Goal: Task Accomplishment & Management: Manage account settings

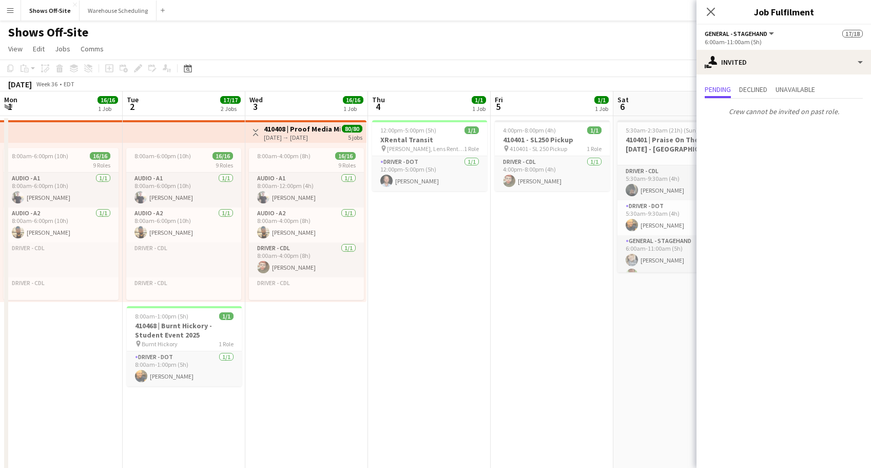
scroll to position [0, 297]
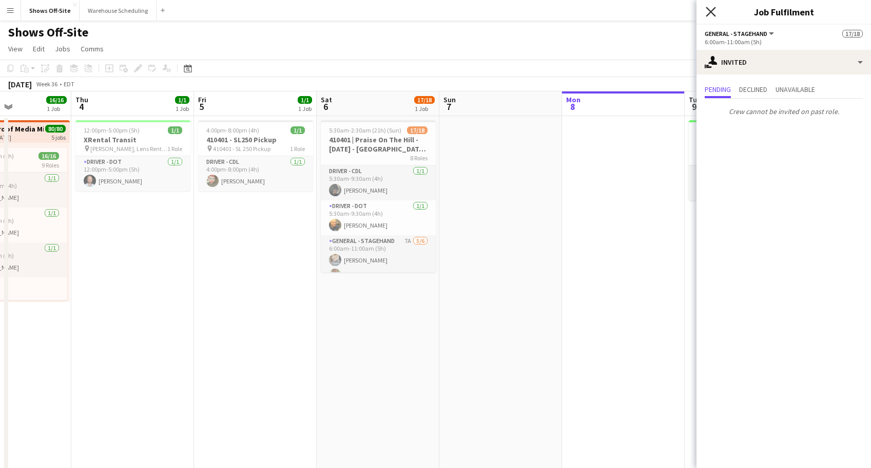
click at [715, 11] on icon "Close pop-in" at bounding box center [711, 12] width 10 height 10
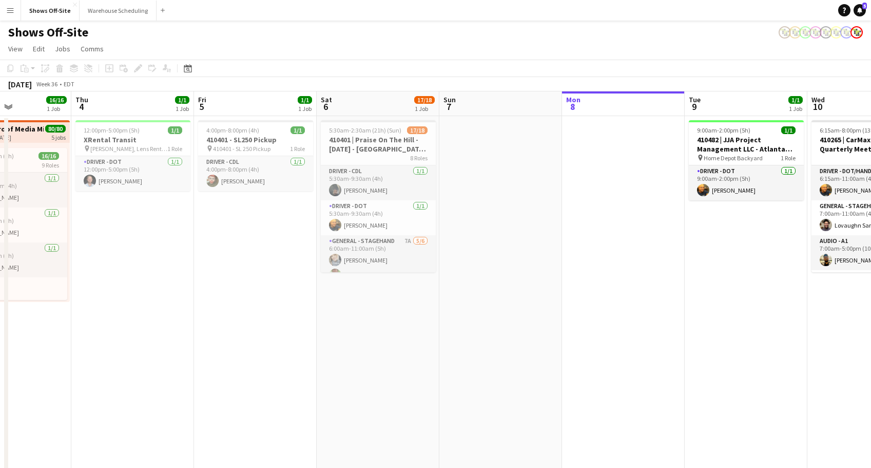
click at [648, 34] on div "Shows Off-Site" at bounding box center [435, 31] width 871 height 20
click at [191, 69] on icon "Date picker" at bounding box center [188, 68] width 8 height 8
click at [266, 104] on span "Next month" at bounding box center [271, 103] width 21 height 21
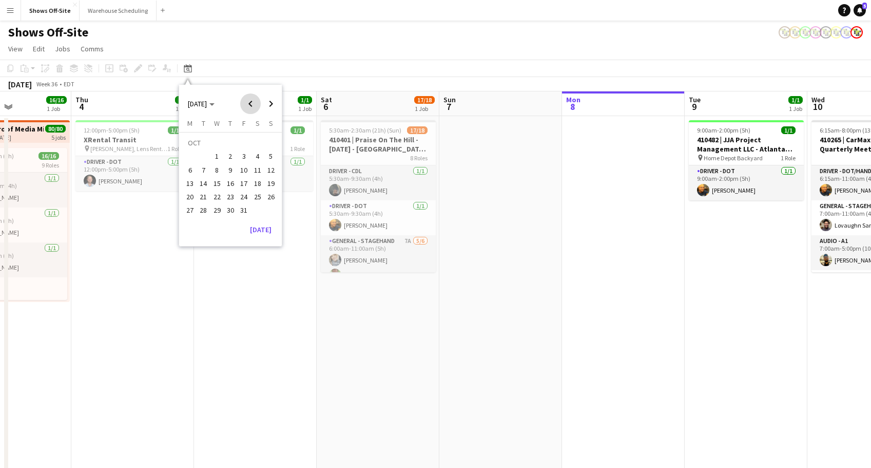
click at [246, 101] on span "Previous month" at bounding box center [250, 103] width 21 height 21
click at [222, 199] on span "24" at bounding box center [217, 196] width 12 height 12
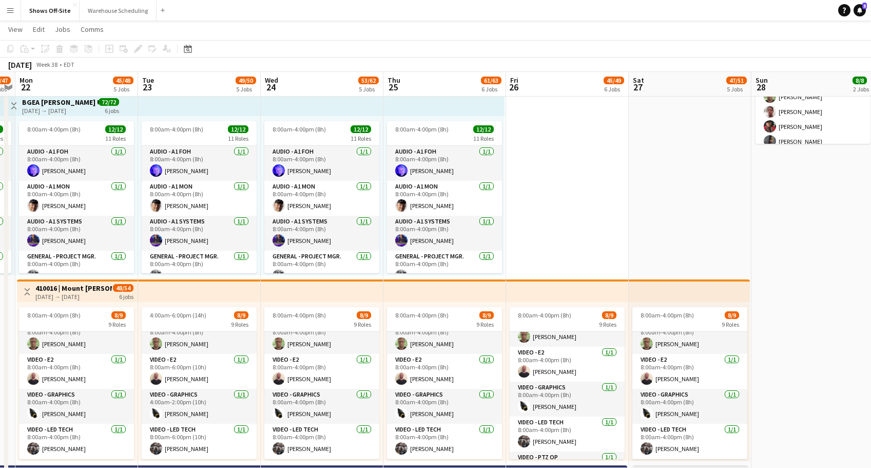
scroll to position [163, 0]
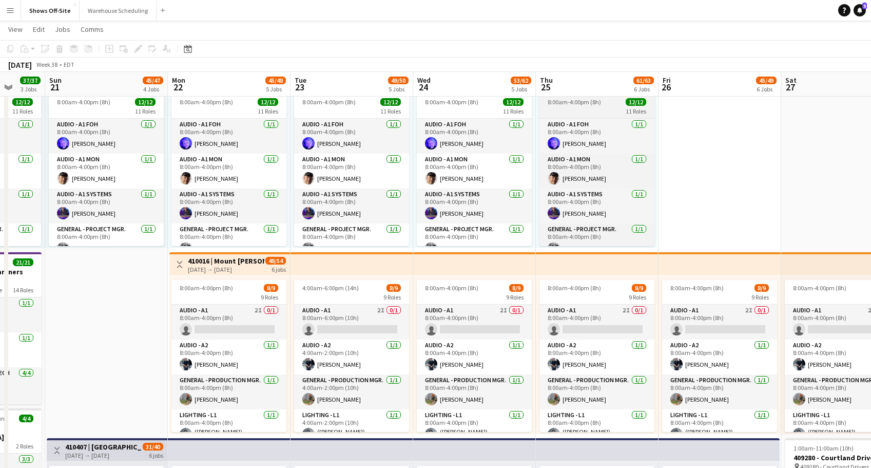
drag, startPoint x: 519, startPoint y: 206, endPoint x: 655, endPoint y: 214, distance: 136.3
click at [666, 206] on app-calendar-viewport "Thu 18 3/3 1 Job Fri 19 8/8 2 Jobs Sat 20 37/37 3 Jobs Sun 21 45/47 4 Jobs Mon …" at bounding box center [435, 406] width 871 height 1210
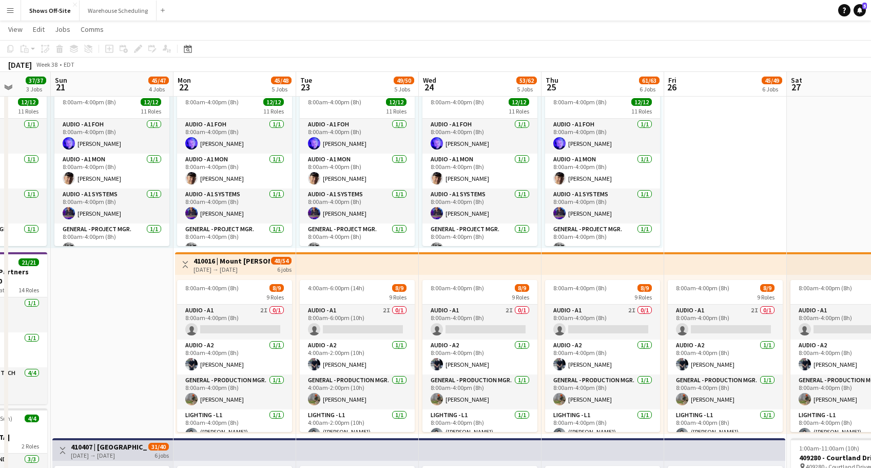
click at [114, 283] on app-date-cell "Toggle View Cortland Partners Conf 2025 -- 409280 [DATE] → [DATE] 161/161 7 job…" at bounding box center [112, 443] width 123 height 1135
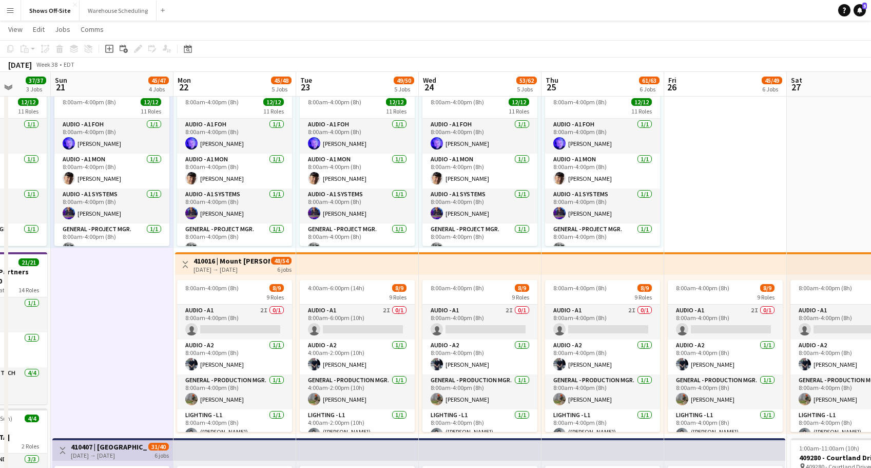
click at [119, 284] on app-date-cell "Toggle View Cortland Partners Conf 2025 -- 409280 [DATE] → [DATE] 161/161 7 job…" at bounding box center [112, 443] width 123 height 1135
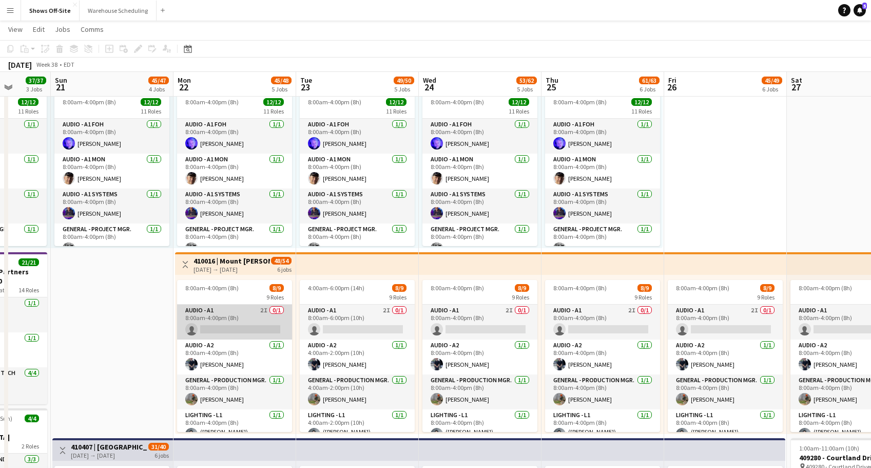
click at [224, 319] on app-card-role "Audio - A1 2I 0/1 8:00am-4:00pm (8h) single-neutral-actions" at bounding box center [234, 321] width 115 height 35
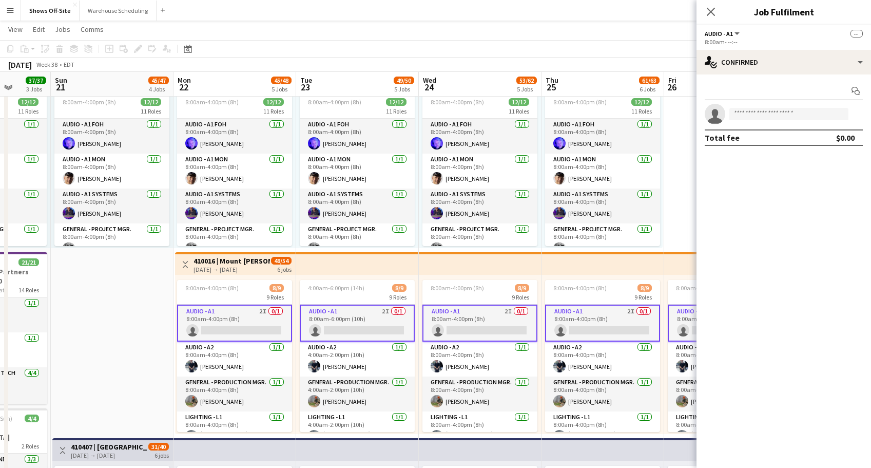
click at [215, 323] on app-card-role "Audio - A1 2I 0/1 8:00am-4:00pm (8h) single-neutral-actions" at bounding box center [234, 322] width 115 height 37
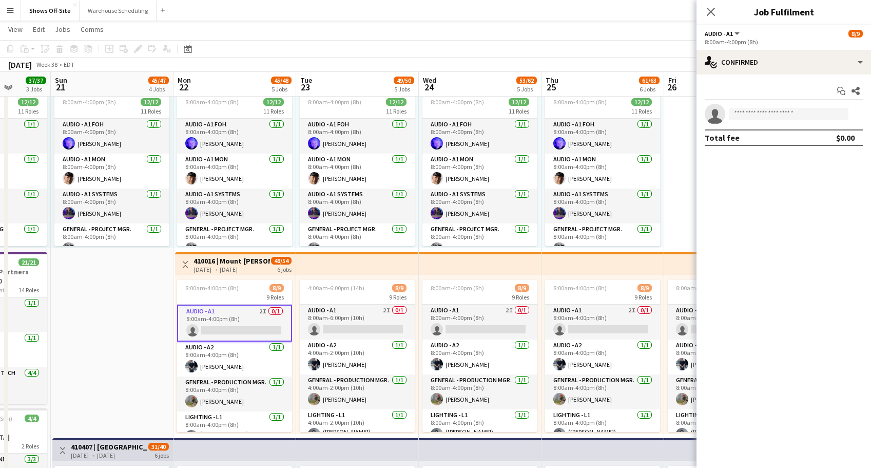
click at [215, 323] on app-card-role "Audio - A1 2I 0/1 8:00am-4:00pm (8h) single-neutral-actions" at bounding box center [234, 322] width 115 height 37
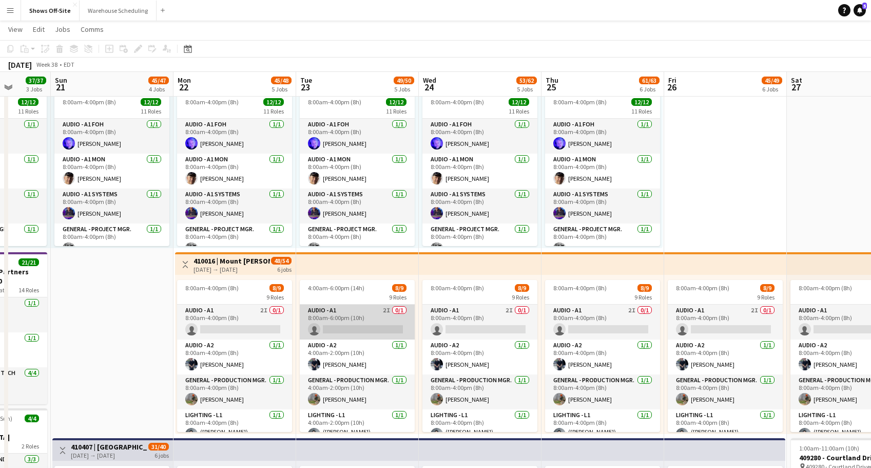
click at [361, 316] on app-card-role "Audio - A1 2I 0/1 8:00am-6:00pm (10h) single-neutral-actions" at bounding box center [357, 321] width 115 height 35
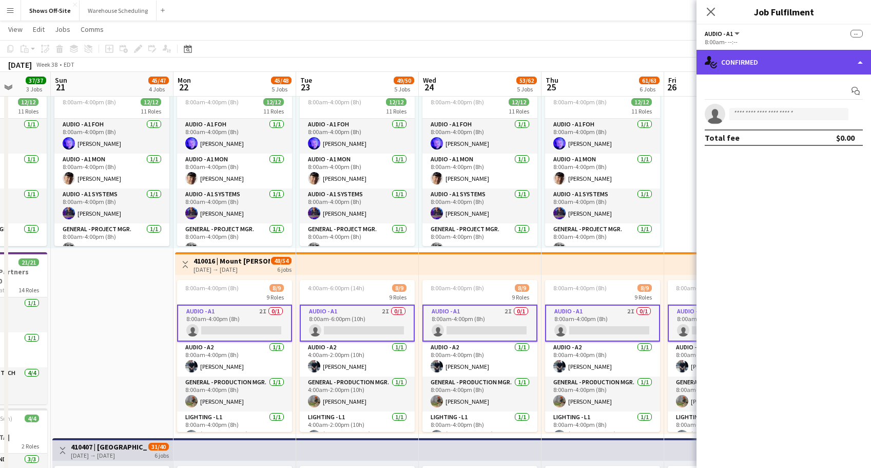
click at [763, 67] on div "single-neutral-actions-check-2 Confirmed" at bounding box center [784, 62] width 175 height 25
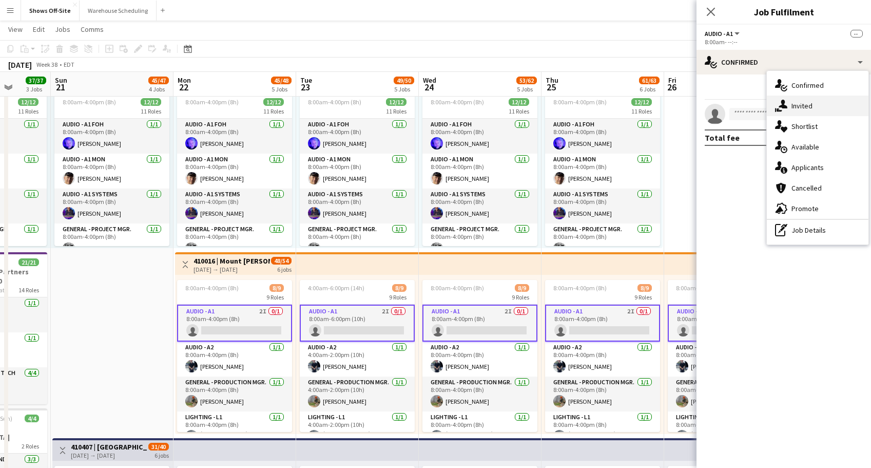
click at [785, 102] on icon at bounding box center [783, 104] width 9 height 9
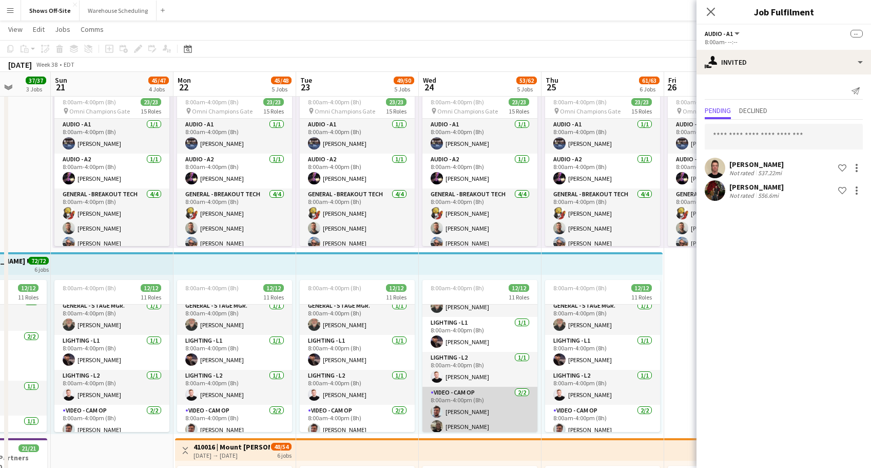
scroll to position [218, 0]
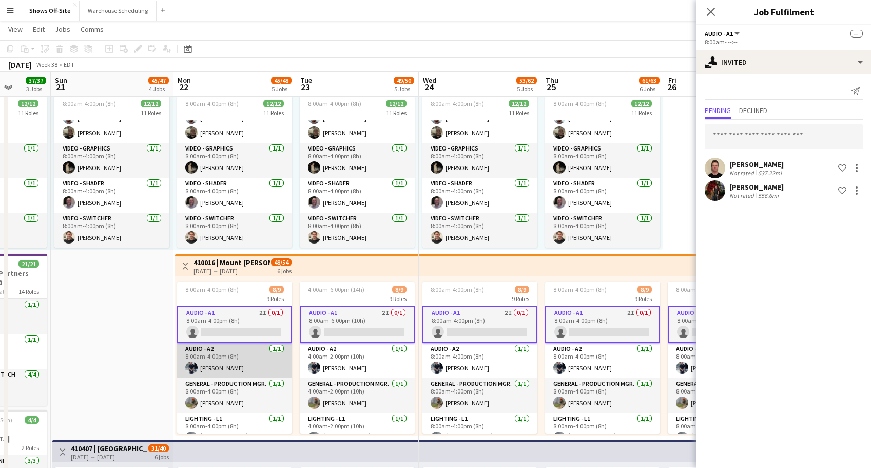
click at [230, 363] on app-card-role "Audio - A2 [DATE] 8:00am-4:00pm (8h) [PERSON_NAME]" at bounding box center [234, 360] width 115 height 35
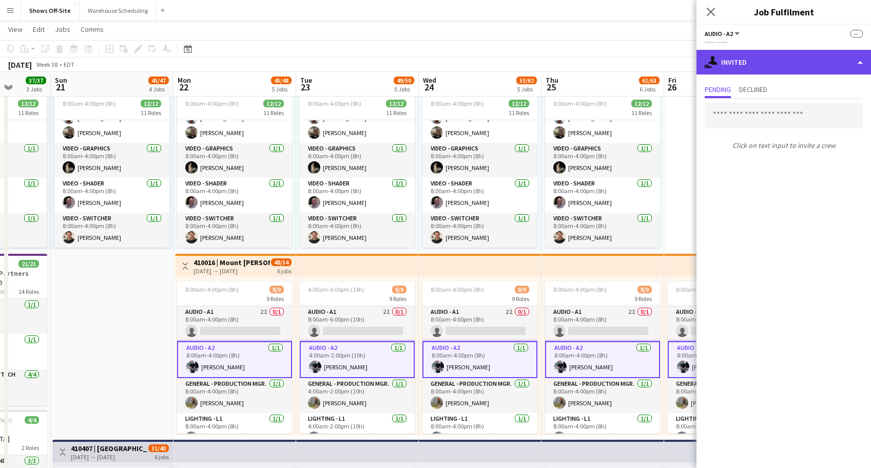
click at [727, 66] on div "single-neutral-actions-share-1 Invited" at bounding box center [784, 62] width 175 height 25
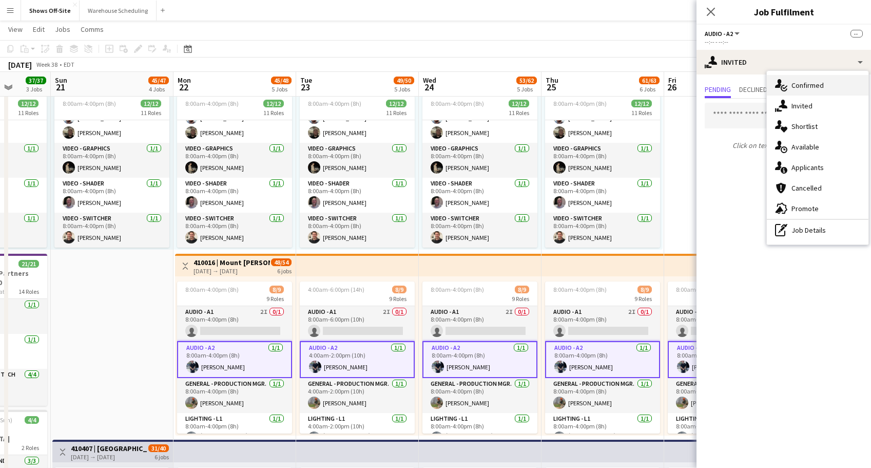
click at [777, 82] on icon "single-neutral-actions-check-2" at bounding box center [781, 85] width 12 height 12
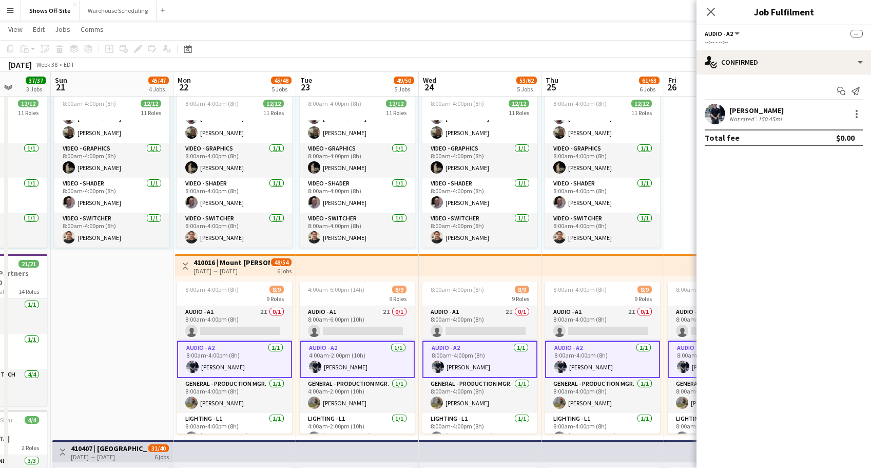
click at [718, 117] on app-user-avatar at bounding box center [715, 114] width 21 height 21
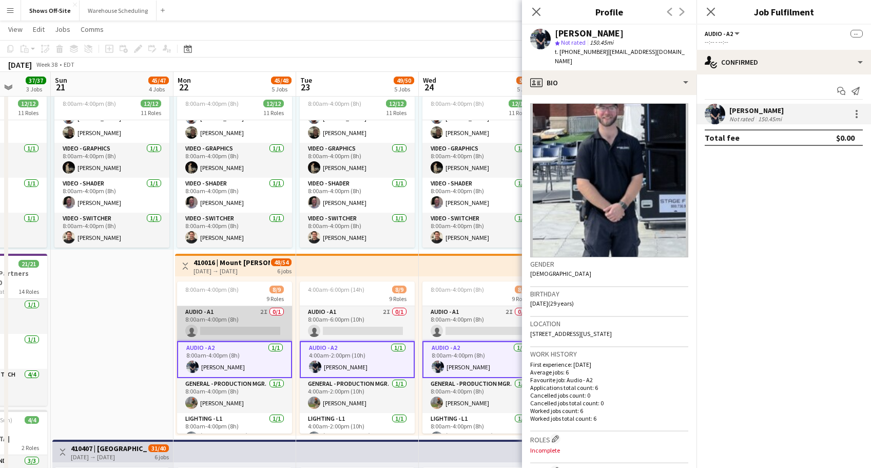
click at [221, 330] on app-card-role "Audio - A1 2I 0/1 8:00am-4:00pm (8h) single-neutral-actions" at bounding box center [234, 323] width 115 height 35
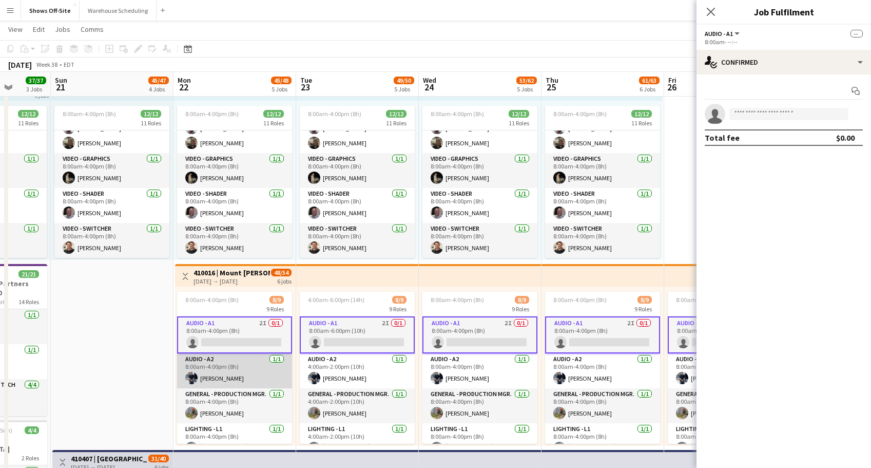
scroll to position [226, 0]
click at [204, 381] on app-card-role "Audio - A2 [DATE] 8:00am-4:00pm (8h) [PERSON_NAME]" at bounding box center [234, 371] width 115 height 35
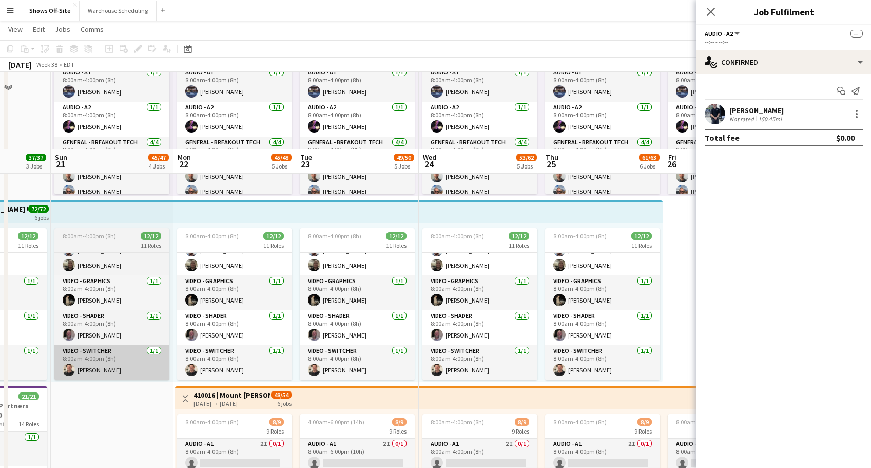
scroll to position [251, 0]
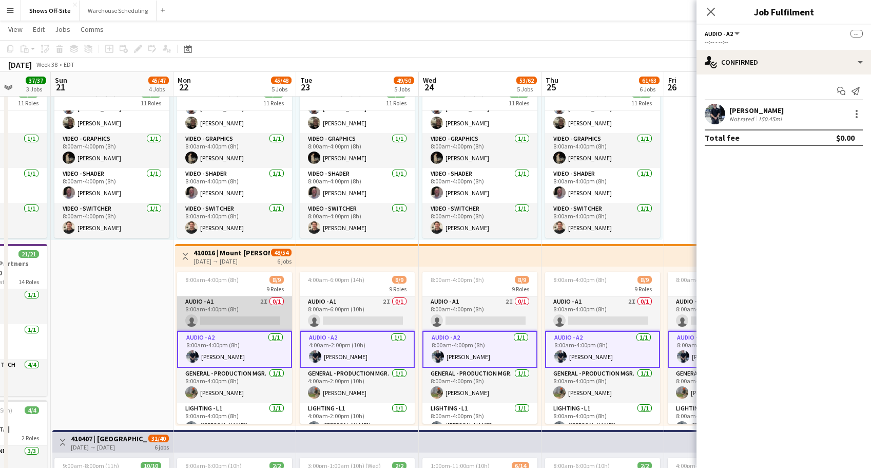
click at [270, 320] on app-card-role "Audio - A1 2I 0/1 8:00am-4:00pm (8h) single-neutral-actions" at bounding box center [234, 313] width 115 height 35
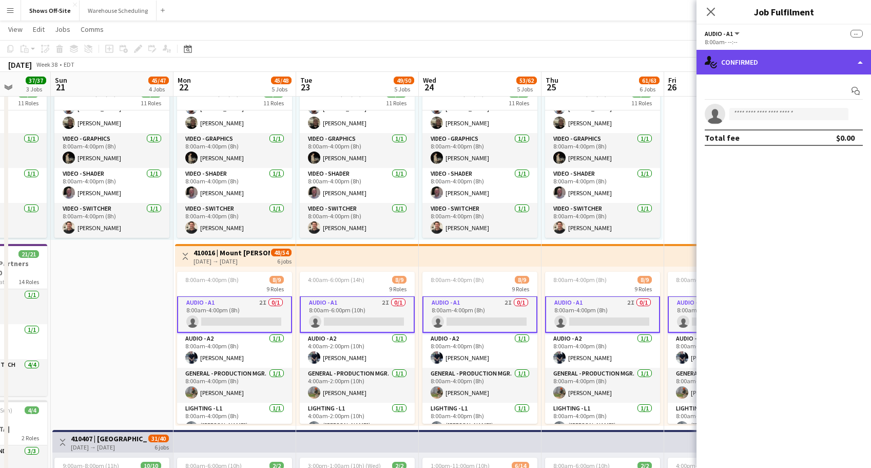
click at [805, 65] on div "single-neutral-actions-check-2 Confirmed" at bounding box center [784, 62] width 175 height 25
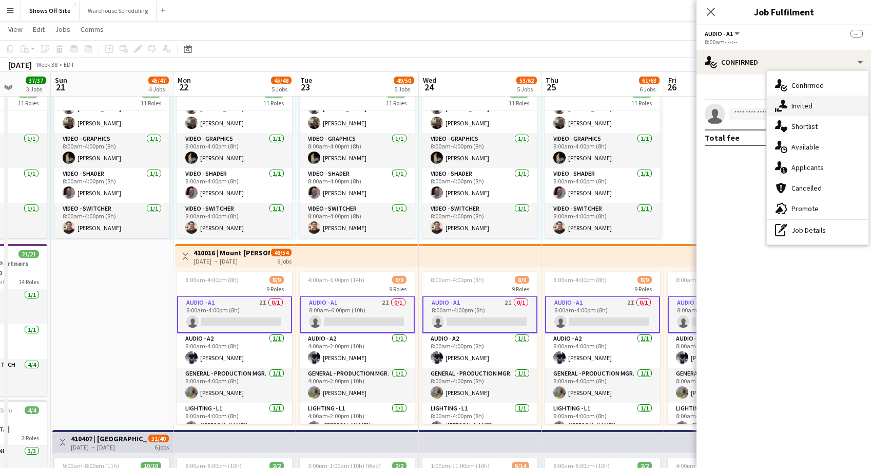
click at [806, 108] on span "Invited" at bounding box center [802, 105] width 21 height 9
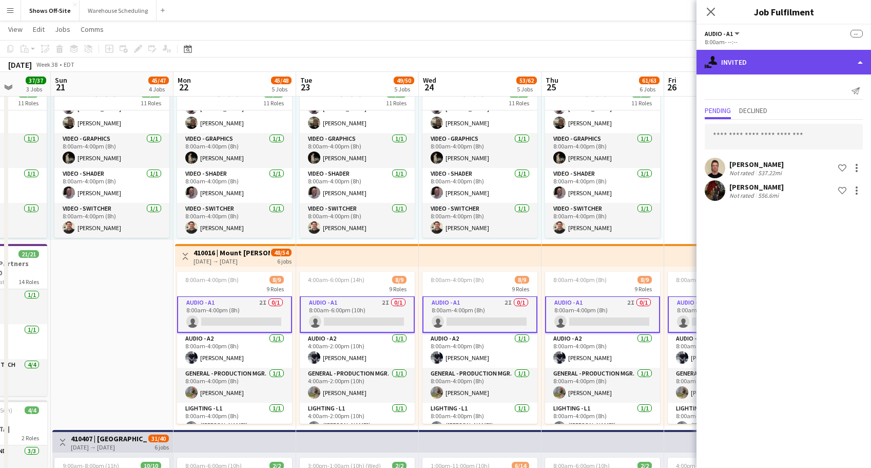
click at [769, 62] on div "single-neutral-actions-share-1 Invited" at bounding box center [784, 62] width 175 height 25
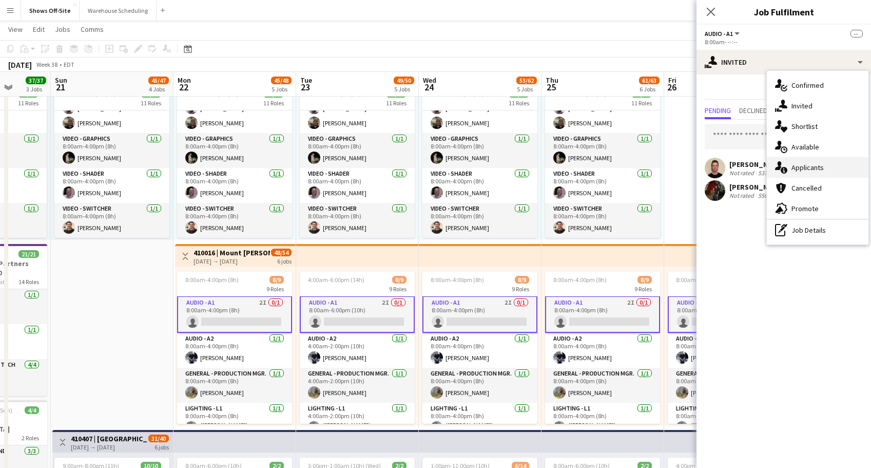
click at [803, 173] on div "single-neutral-actions-information Applicants" at bounding box center [818, 167] width 102 height 21
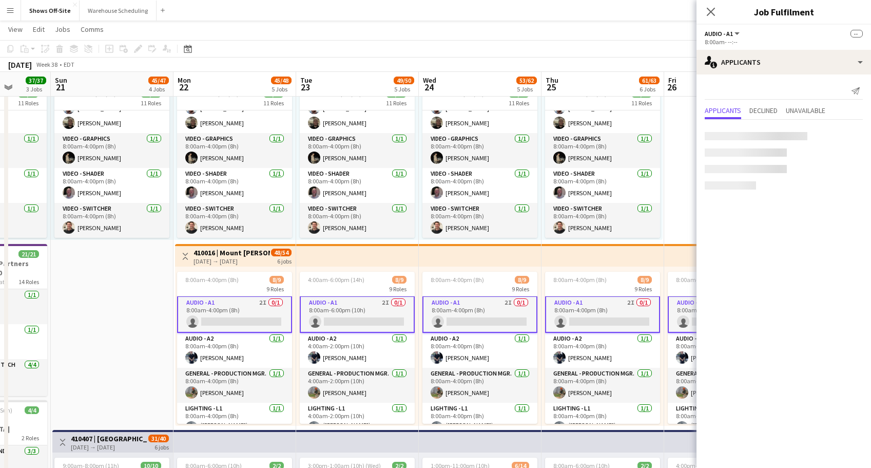
click at [793, 78] on div "Send notification Applicants Declined Unavailable" at bounding box center [784, 139] width 175 height 131
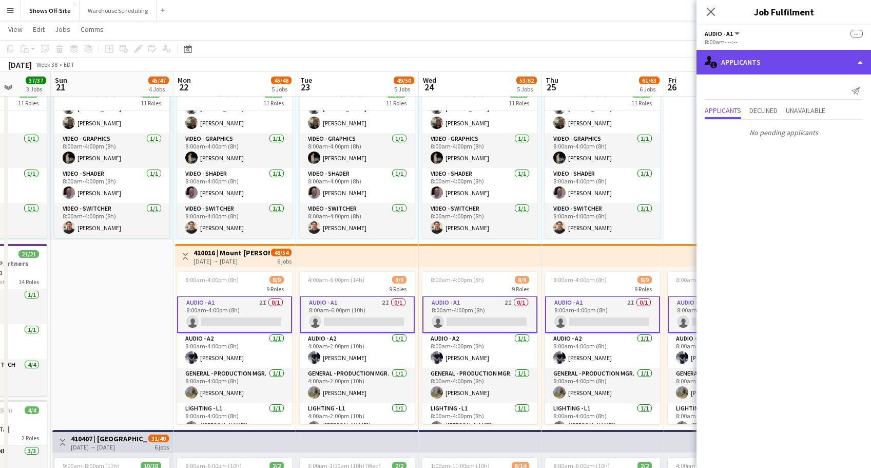
click at [792, 64] on div "single-neutral-actions-information Applicants" at bounding box center [784, 62] width 175 height 25
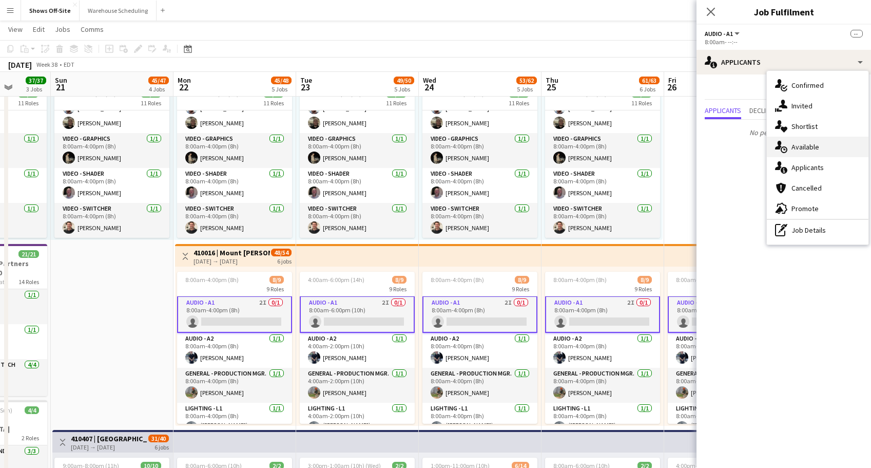
click at [803, 146] on span "Available" at bounding box center [806, 146] width 28 height 9
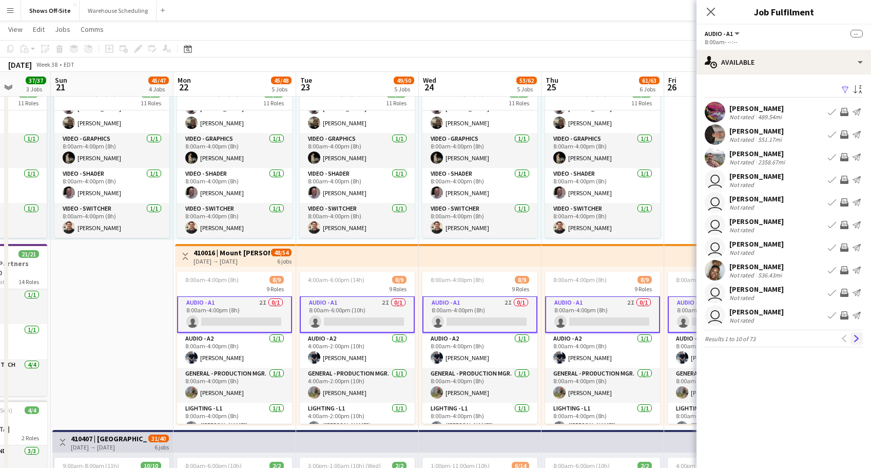
click at [858, 339] on app-icon "Next" at bounding box center [856, 338] width 7 height 7
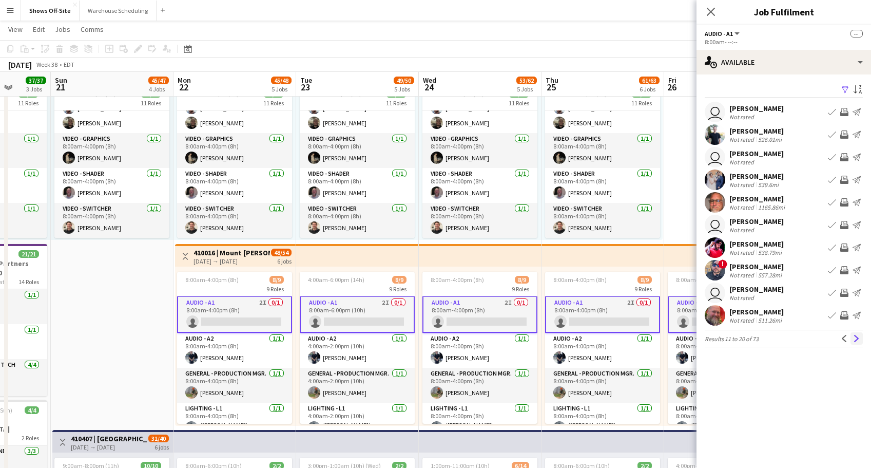
click at [857, 339] on app-icon "Next" at bounding box center [856, 338] width 7 height 7
click at [858, 337] on app-icon "Next" at bounding box center [856, 338] width 7 height 7
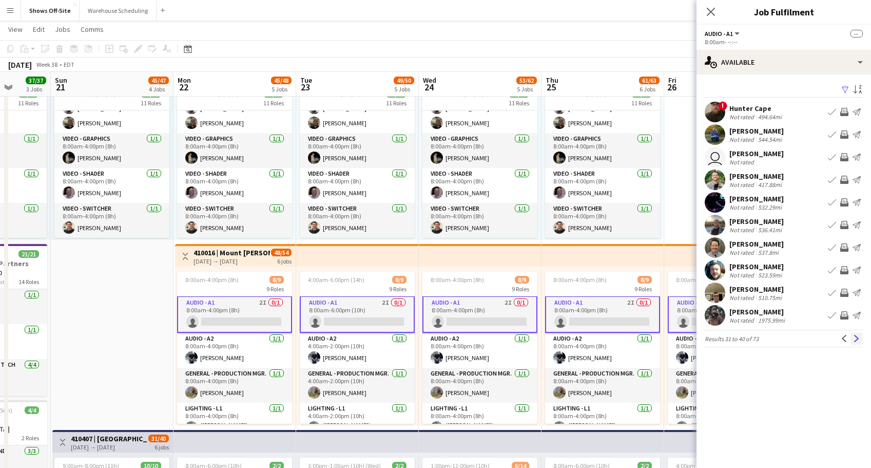
click at [857, 337] on app-icon "Next" at bounding box center [856, 338] width 7 height 7
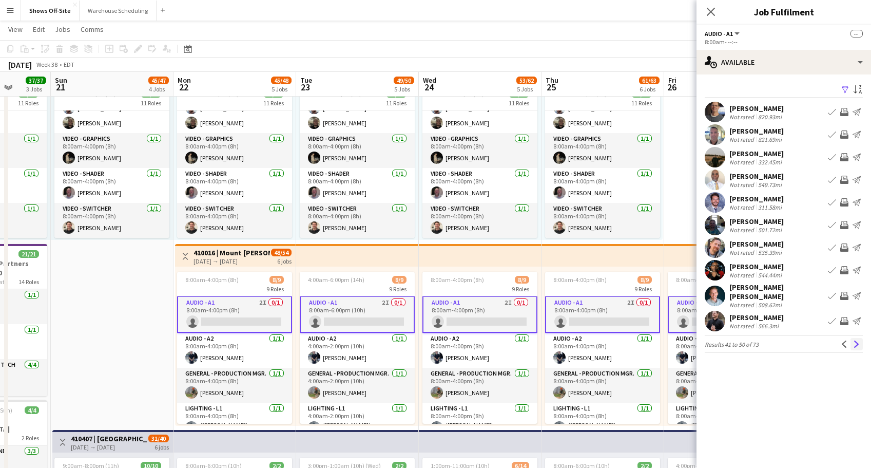
click at [856, 340] on app-icon "Next" at bounding box center [856, 343] width 7 height 7
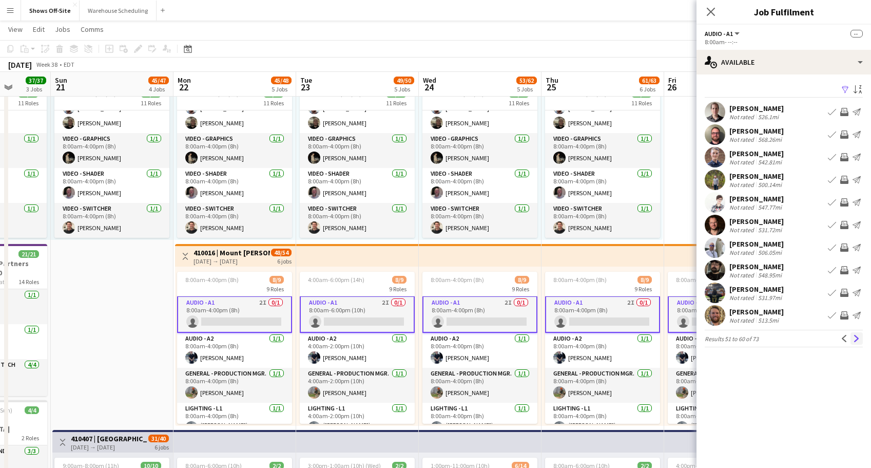
click at [856, 337] on app-icon "Next" at bounding box center [856, 338] width 7 height 7
click at [852, 334] on button "Next" at bounding box center [857, 338] width 12 height 12
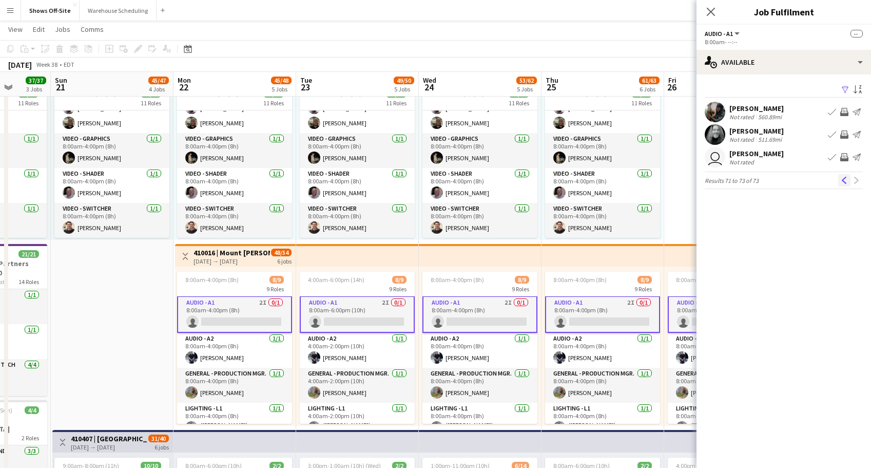
click at [846, 177] on app-icon "Previous" at bounding box center [844, 180] width 7 height 7
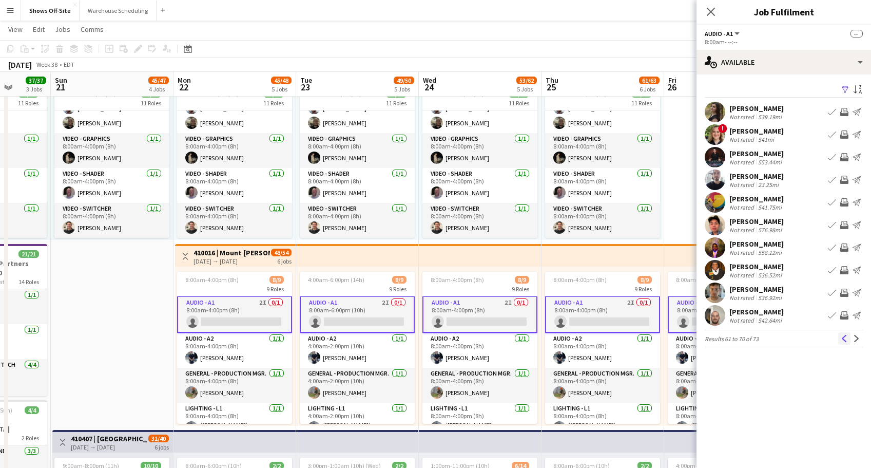
click at [844, 341] on app-icon "Previous" at bounding box center [844, 338] width 7 height 7
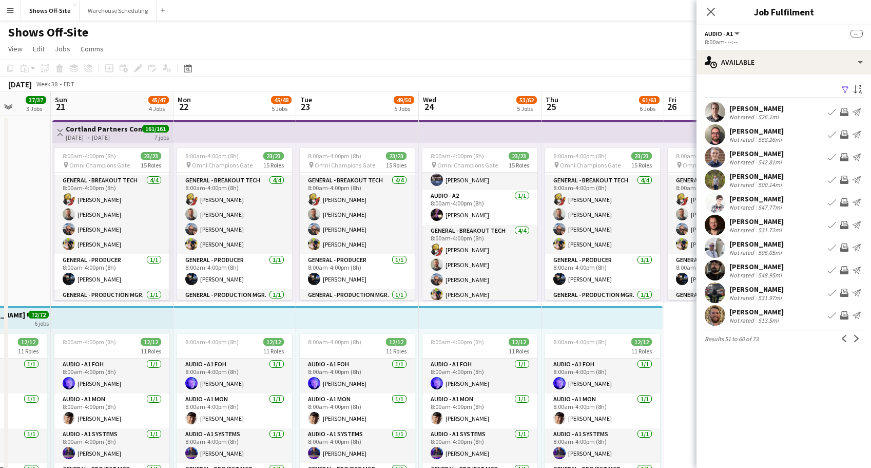
scroll to position [233, 0]
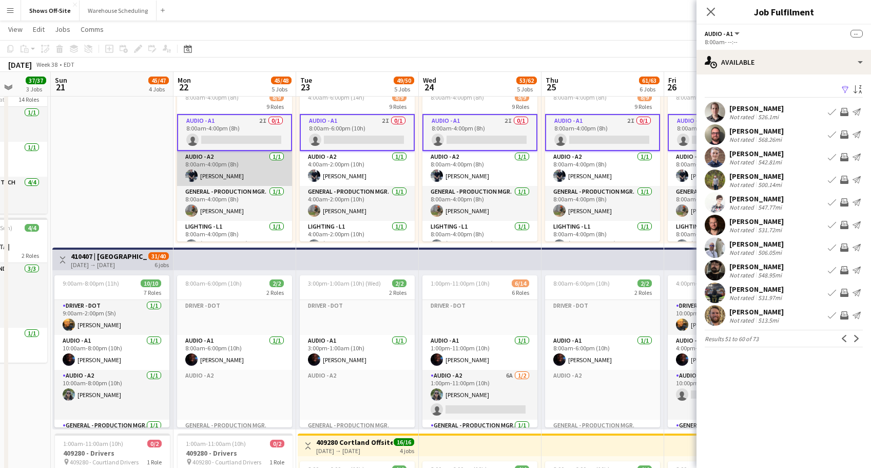
click at [227, 181] on app-card-role "Audio - A2 [DATE] 8:00am-4:00pm (8h) [PERSON_NAME]" at bounding box center [234, 168] width 115 height 35
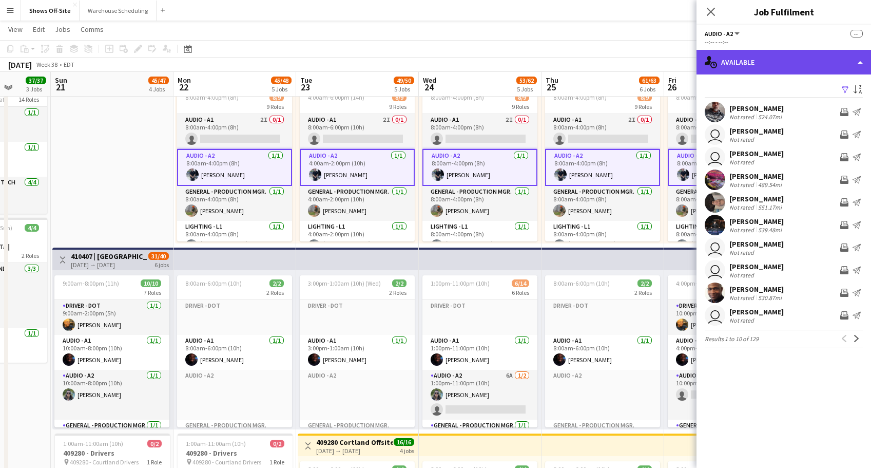
click at [741, 56] on div "single-neutral-actions-upload Available" at bounding box center [784, 62] width 175 height 25
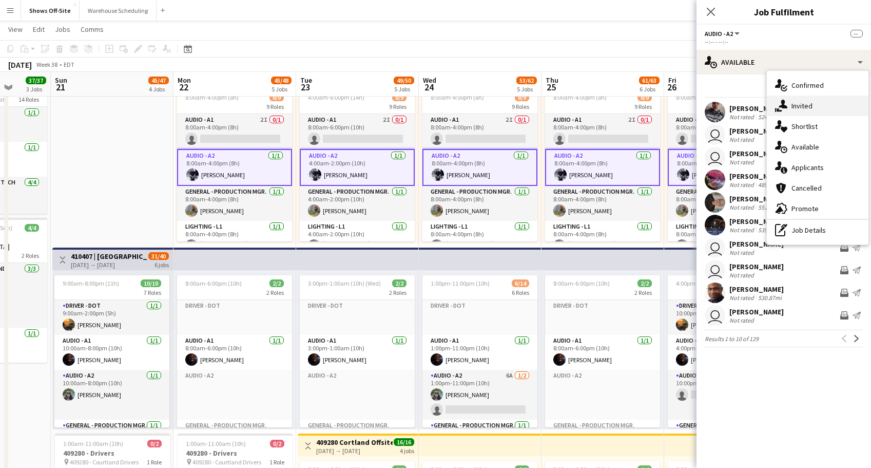
click at [782, 99] on div "single-neutral-actions-share-1 Invited" at bounding box center [818, 105] width 102 height 21
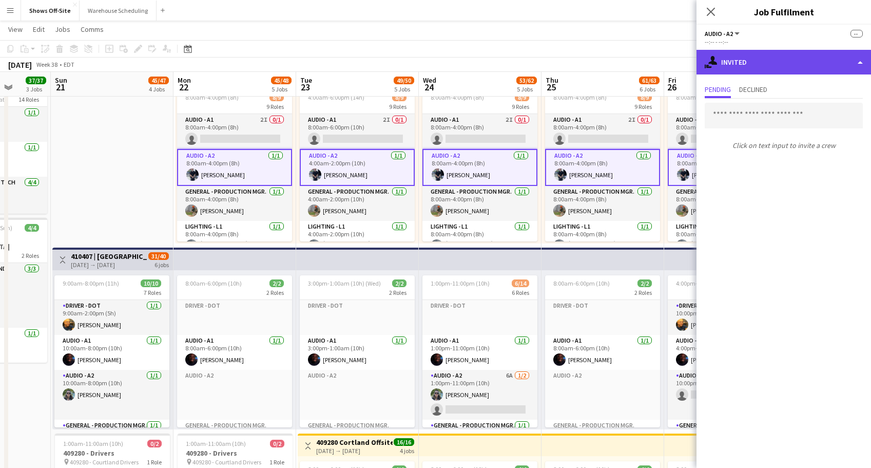
click at [754, 60] on div "single-neutral-actions-share-1 Invited" at bounding box center [784, 62] width 175 height 25
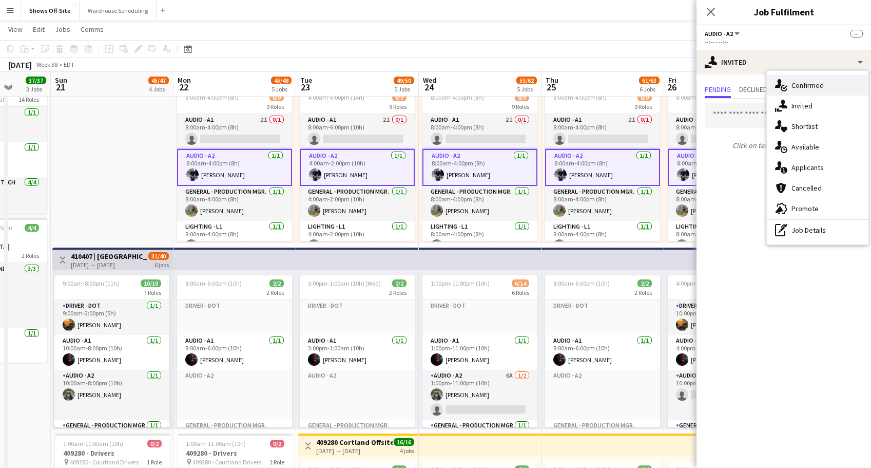
click at [810, 90] on div "single-neutral-actions-check-2 Confirmed" at bounding box center [818, 85] width 102 height 21
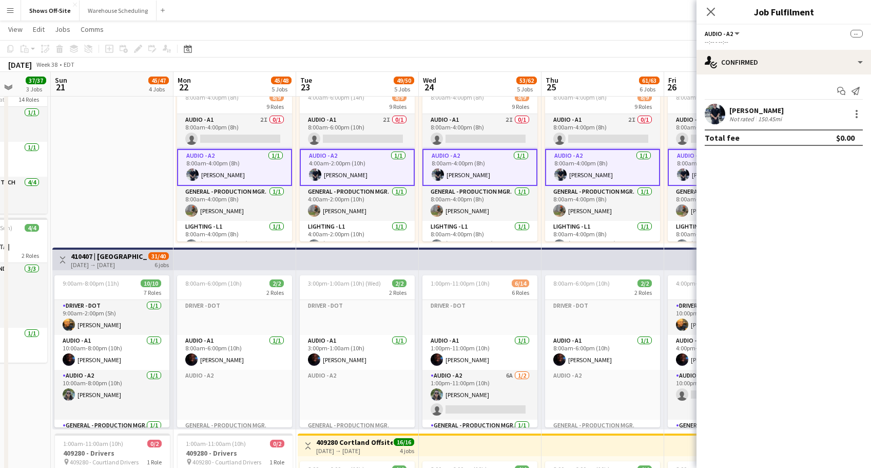
click at [717, 92] on div "Start chat Send notification" at bounding box center [784, 91] width 158 height 17
click at [715, 111] on app-user-avatar at bounding box center [715, 114] width 21 height 21
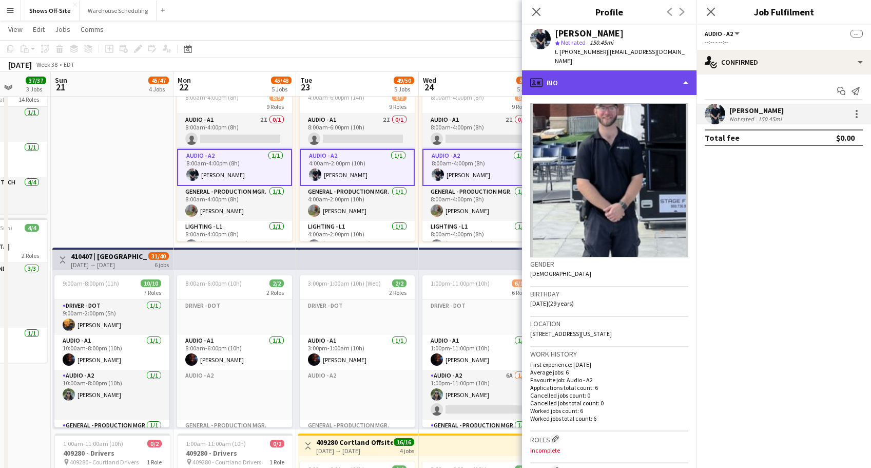
click at [643, 73] on div "profile Bio" at bounding box center [609, 82] width 175 height 25
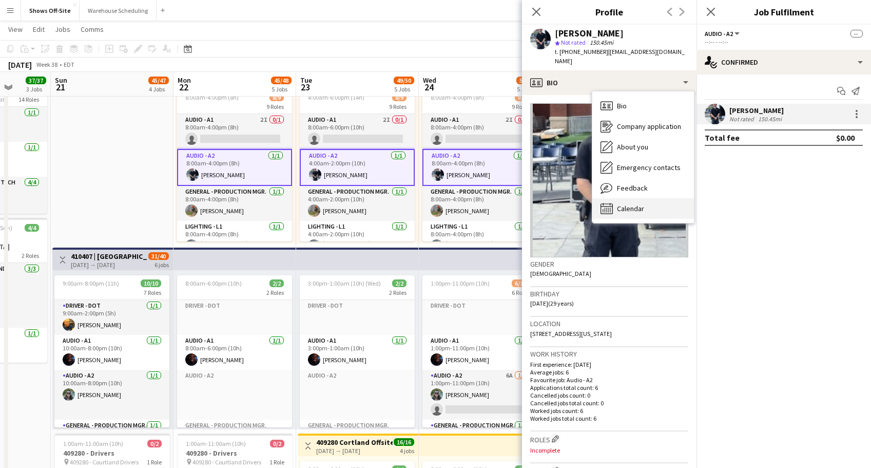
click at [633, 204] on span "Calendar" at bounding box center [630, 208] width 27 height 9
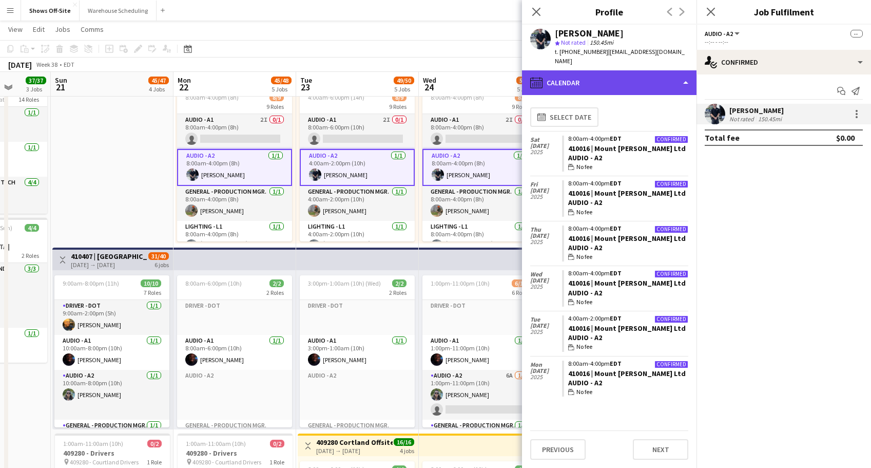
click at [635, 71] on div "calendar-full Calendar" at bounding box center [609, 82] width 175 height 25
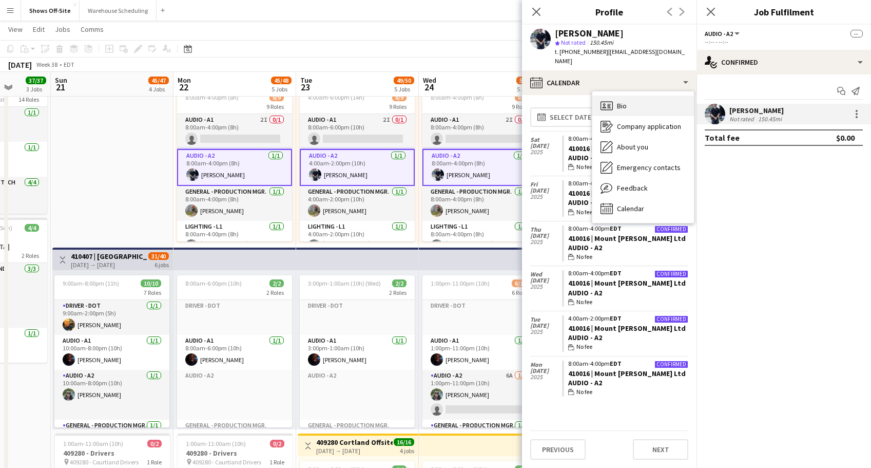
click at [633, 104] on div "Bio Bio" at bounding box center [644, 105] width 102 height 21
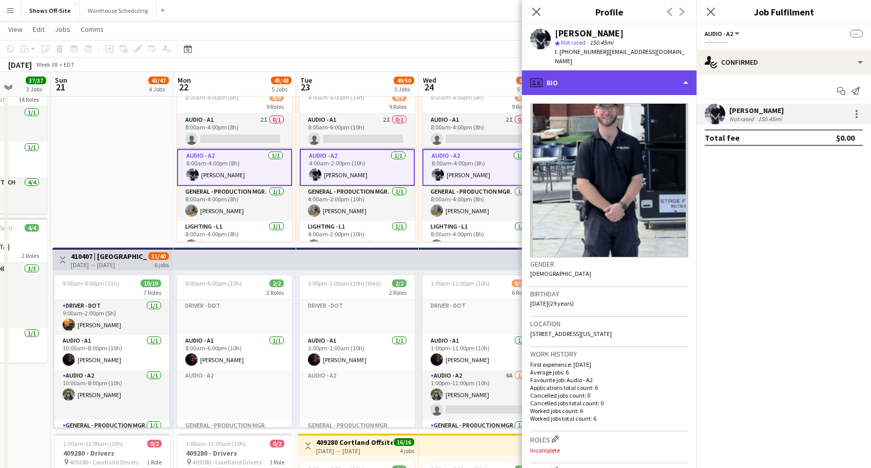
click at [614, 70] on div "profile Bio" at bounding box center [609, 82] width 175 height 25
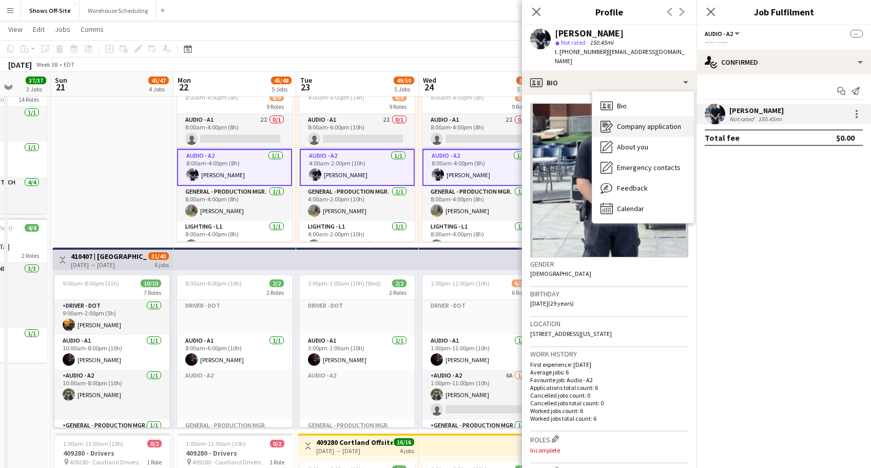
click at [626, 122] on span "Company application" at bounding box center [649, 126] width 64 height 9
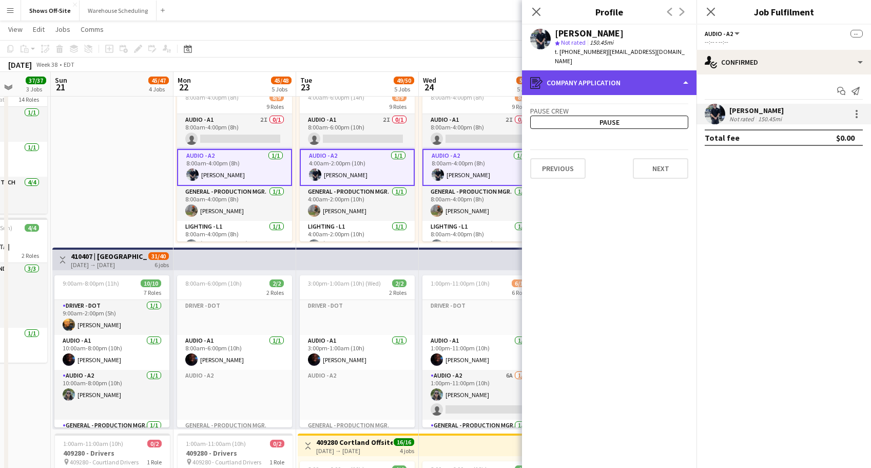
click at [619, 75] on div "register Company application" at bounding box center [609, 82] width 175 height 25
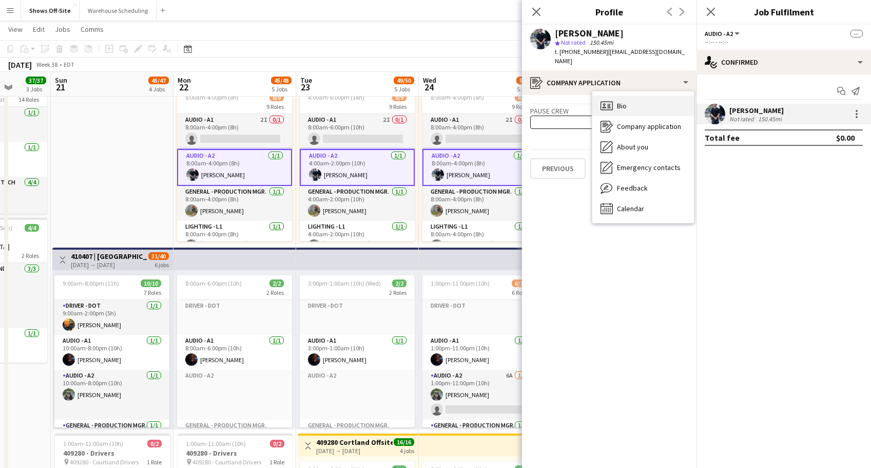
click at [624, 103] on div "Bio Bio" at bounding box center [644, 105] width 102 height 21
